Goal: Task Accomplishment & Management: Manage account settings

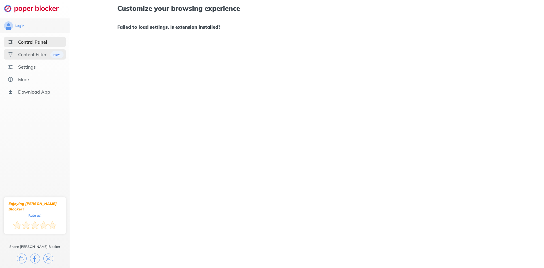
click at [26, 56] on div "Content Filter" at bounding box center [32, 55] width 28 height 6
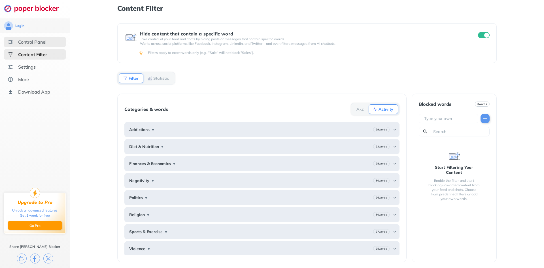
click at [43, 43] on div "Control Panel" at bounding box center [32, 42] width 28 height 6
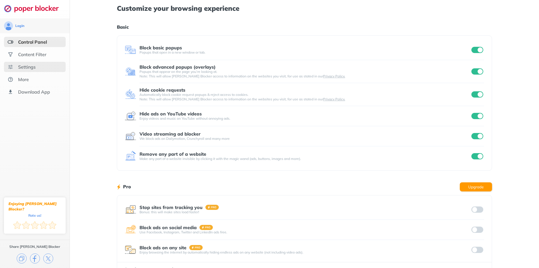
click at [35, 65] on div "Settings" at bounding box center [27, 67] width 18 height 6
